Goal: Transaction & Acquisition: Purchase product/service

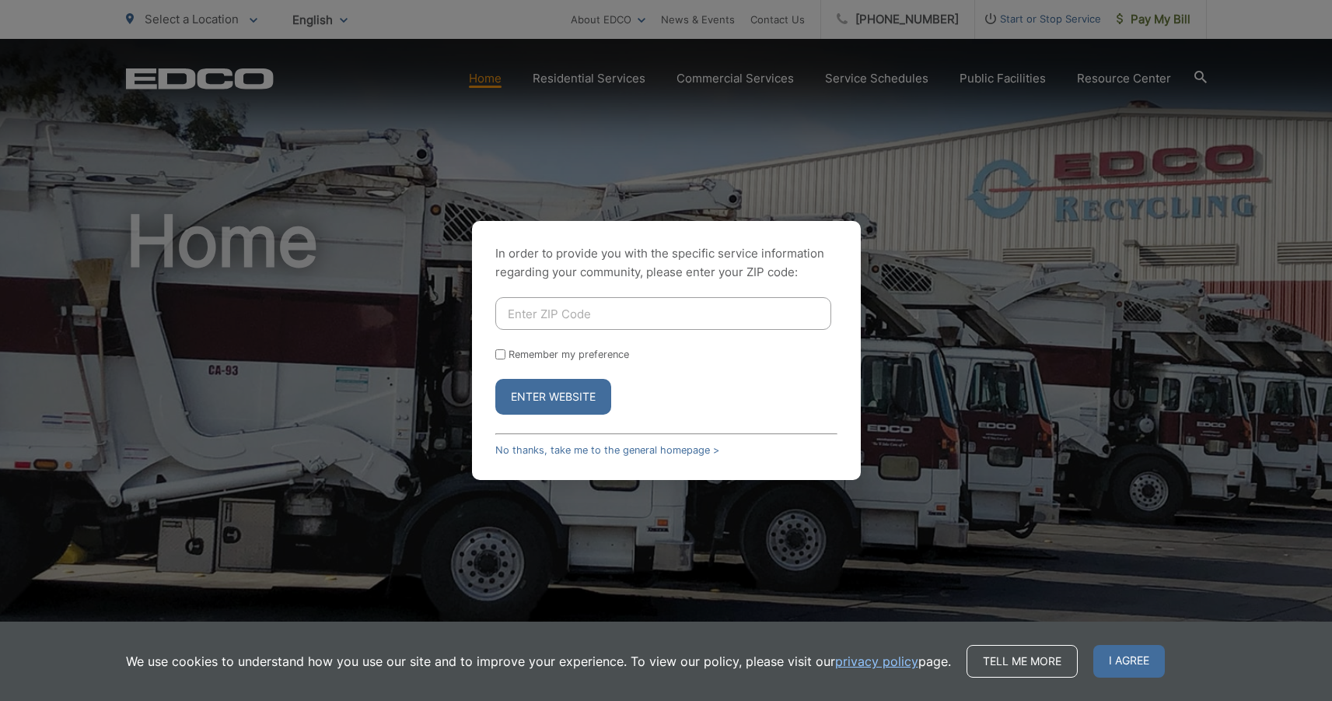
click at [669, 320] on input "Enter ZIP Code" at bounding box center [663, 313] width 336 height 33
type input "92064"
click at [495, 379] on button "Enter Website" at bounding box center [553, 397] width 116 height 36
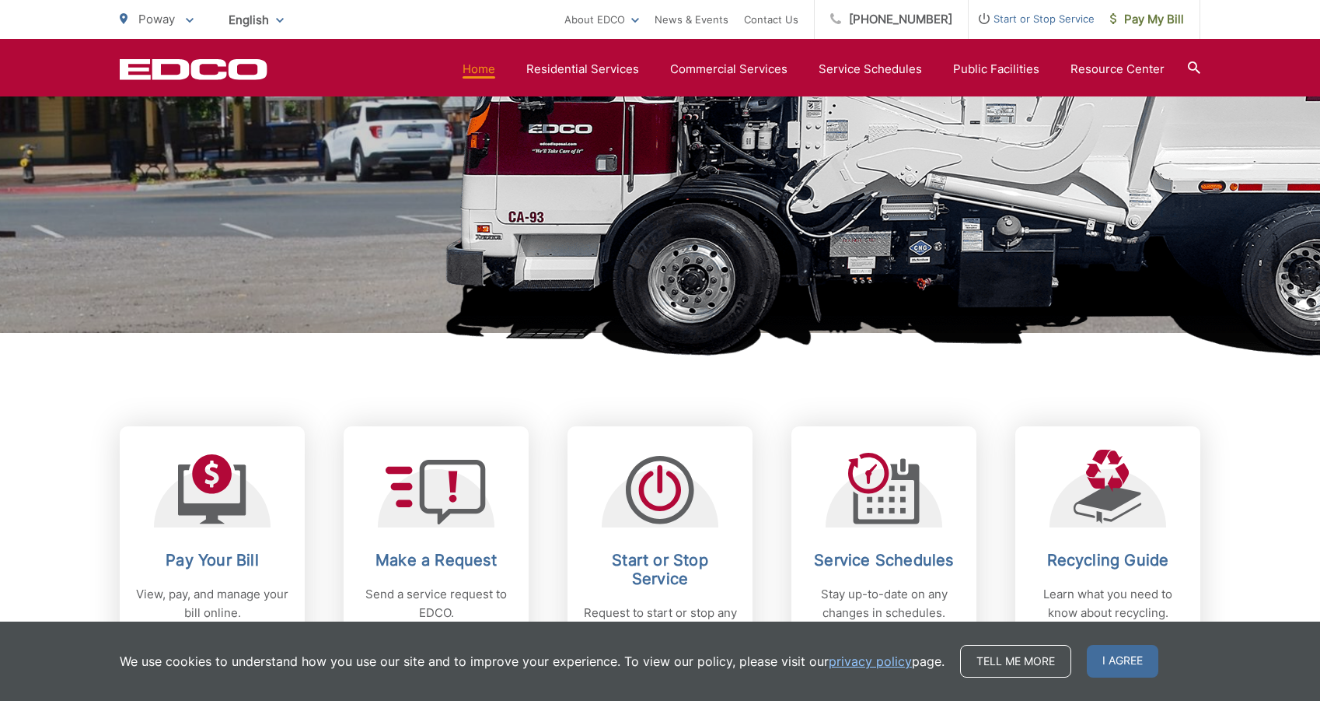
scroll to position [389, 0]
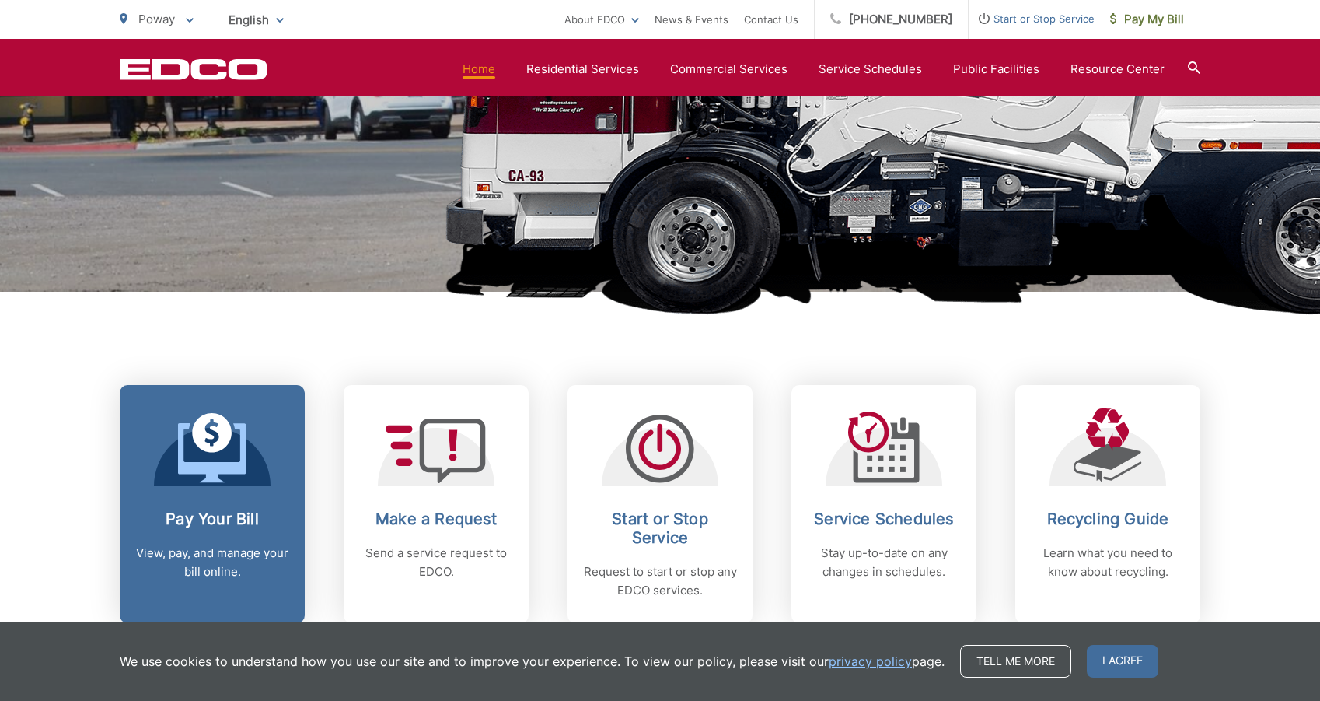
click at [218, 428] on icon at bounding box center [212, 433] width 40 height 40
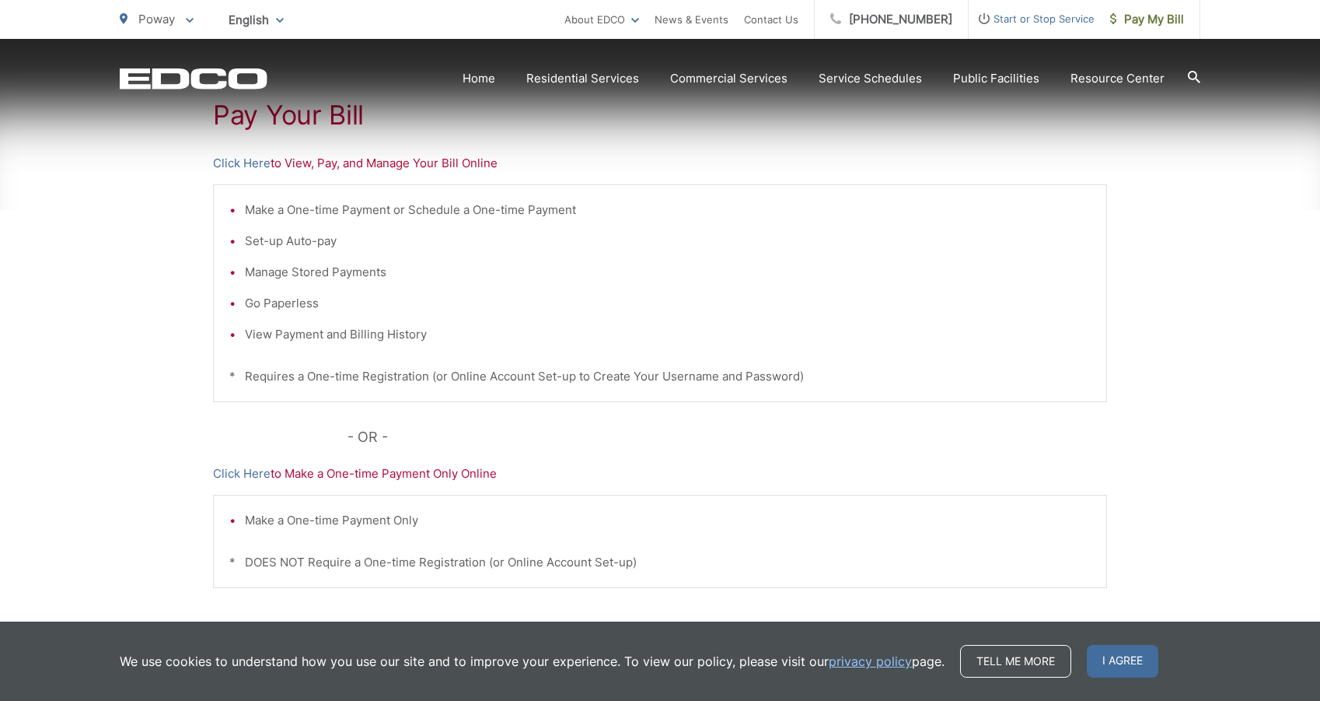
scroll to position [311, 0]
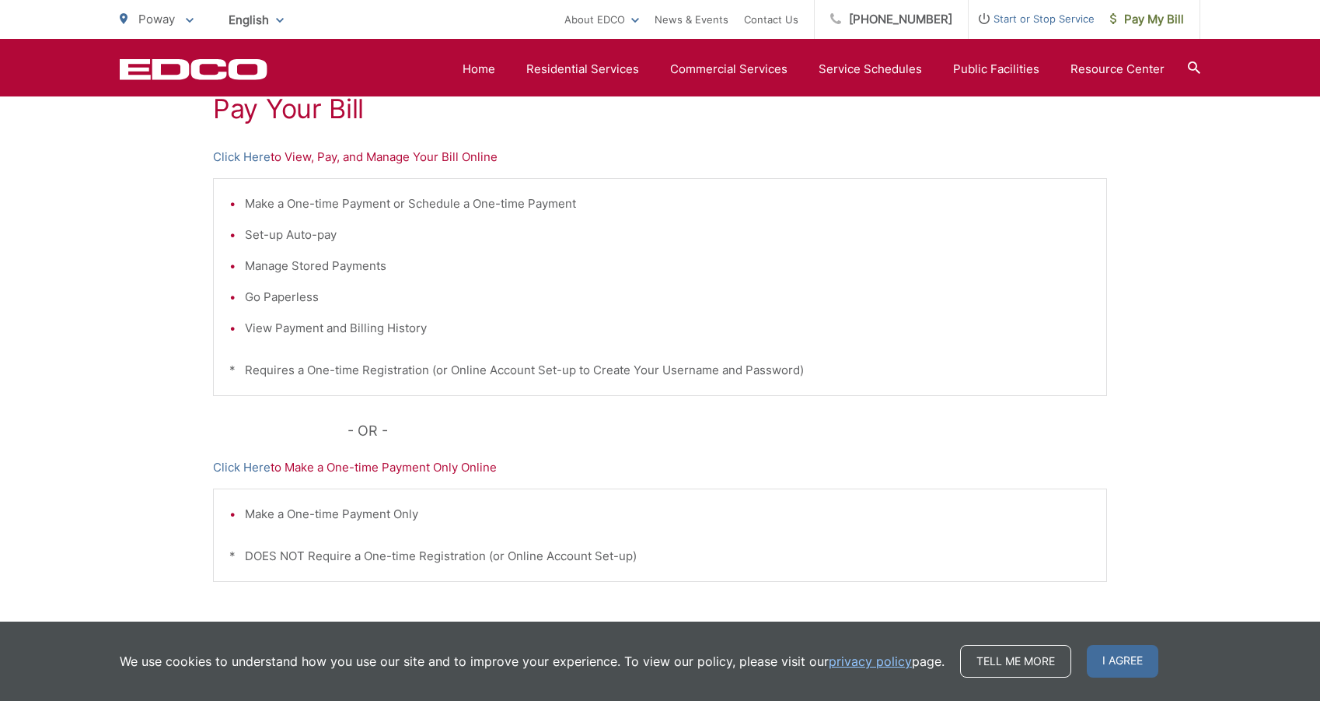
click at [442, 470] on p "Click Here to Make a One-time Payment Only Online" at bounding box center [660, 467] width 894 height 19
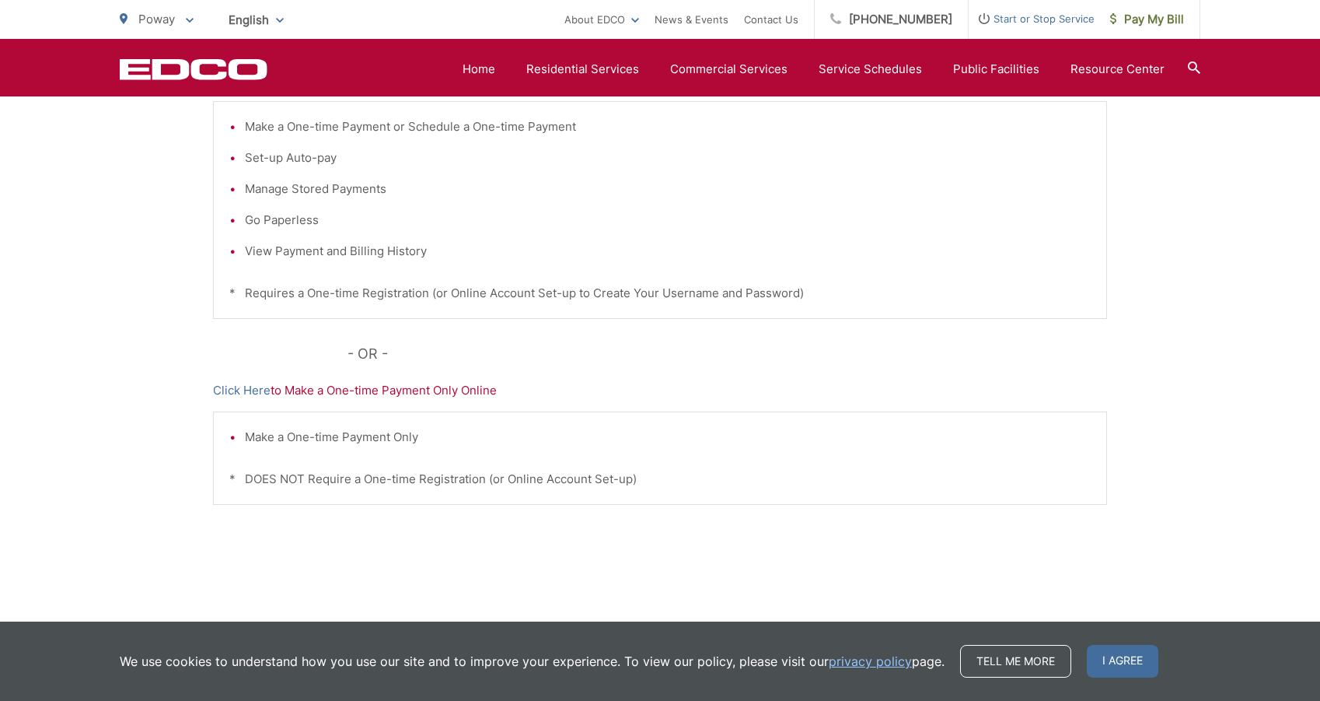
scroll to position [389, 0]
click at [218, 383] on link "Click Here" at bounding box center [242, 389] width 58 height 19
